Goal: Transaction & Acquisition: Purchase product/service

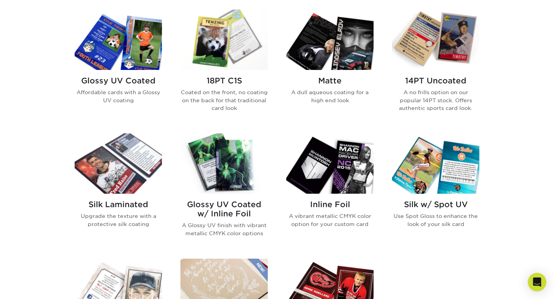
scroll to position [378, 0]
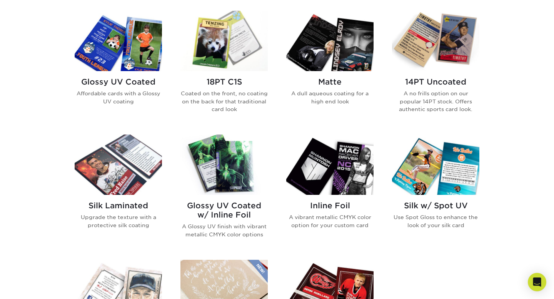
click at [137, 38] on img at bounding box center [118, 41] width 87 height 60
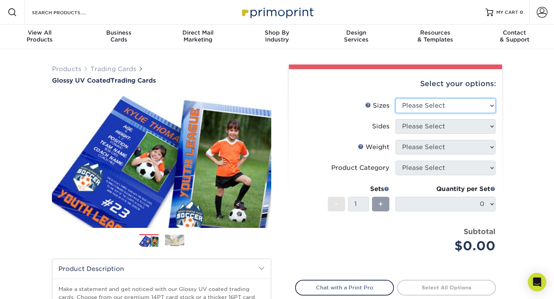
click at [410, 105] on select "Please Select 2.5" x 3.5"" at bounding box center [446, 105] width 100 height 15
select select "2.50x3.50"
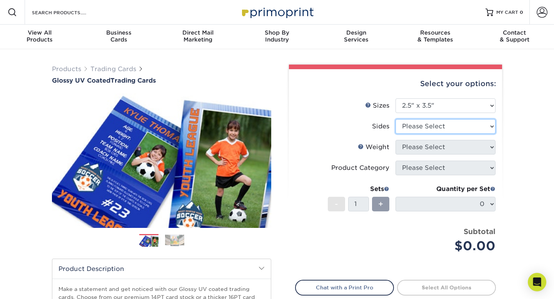
click at [422, 124] on select "Please Select Print Both Sides Print Front Only" at bounding box center [446, 126] width 100 height 15
select select "13abbda7-1d64-4f25-8bb2-c179b224825d"
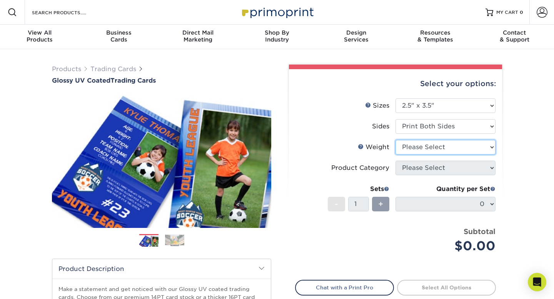
click at [433, 144] on select "Please Select 16PT 14PT 18PT C1S" at bounding box center [446, 147] width 100 height 15
select select "18PTC1S"
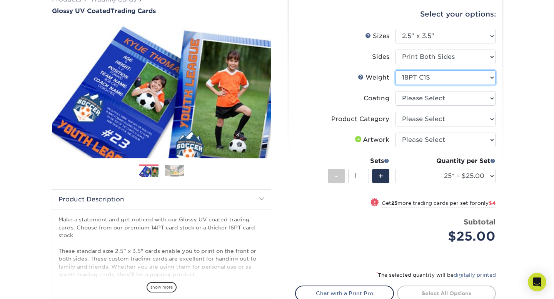
scroll to position [70, 0]
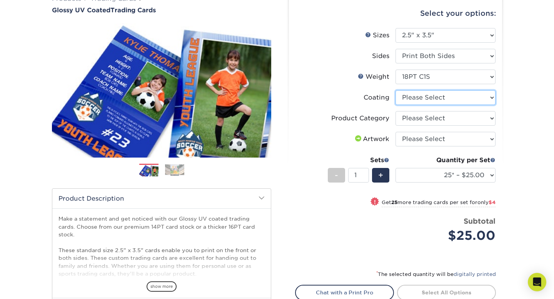
click at [444, 104] on select at bounding box center [446, 97] width 100 height 15
select select "1e8116af-acfc-44b1-83dc-8181aa338834"
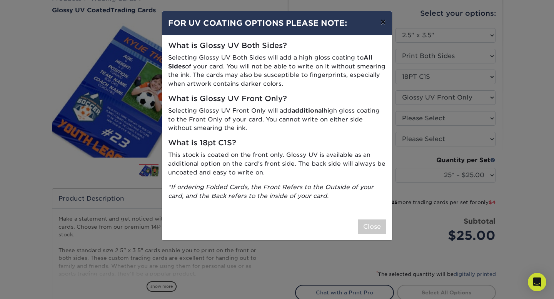
click at [384, 19] on button "×" at bounding box center [383, 22] width 18 height 22
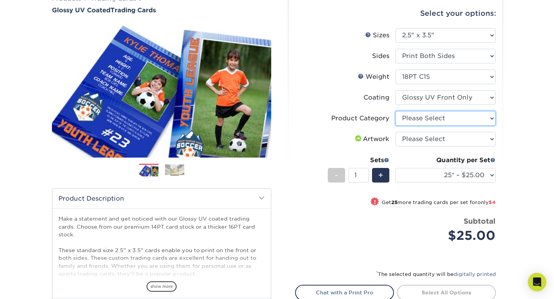
click at [444, 115] on select "Please Select Trading Cards" at bounding box center [446, 118] width 100 height 15
select select "c2f9bce9-36c2-409d-b101-c29d9d031e18"
click at [437, 139] on select "Please Select I will upload files I need a design - $100" at bounding box center [446, 139] width 100 height 15
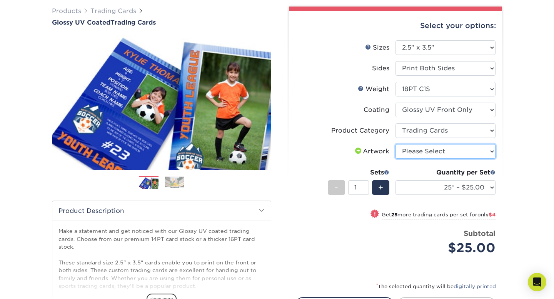
scroll to position [0, 0]
